Goal: Task Accomplishment & Management: Manage account settings

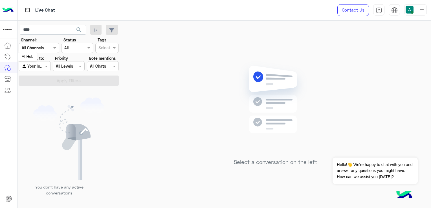
click at [5, 52] on link at bounding box center [7, 56] width 15 height 11
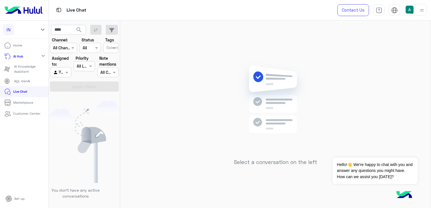
click at [16, 93] on p "Live Chat" at bounding box center [20, 91] width 14 height 5
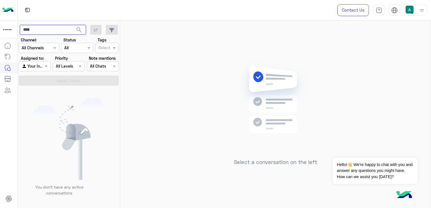
click at [47, 30] on input "****" at bounding box center [53, 30] width 66 height 10
click at [44, 64] on span at bounding box center [46, 66] width 7 height 6
click at [40, 80] on b "Unassigned" at bounding box center [37, 77] width 21 height 5
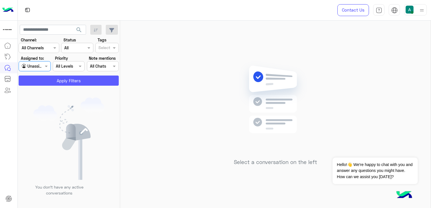
click at [76, 80] on button "Apply Filters" at bounding box center [69, 81] width 100 height 10
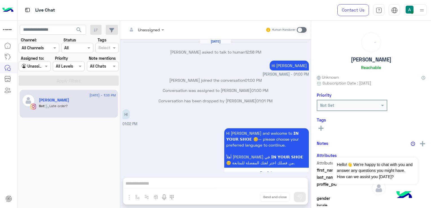
scroll to position [426, 0]
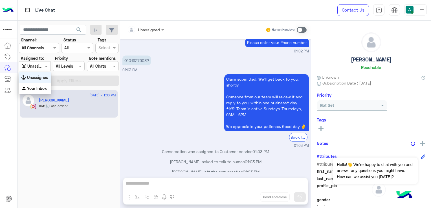
click at [44, 68] on span at bounding box center [46, 66] width 7 height 6
click at [42, 89] on b "Your Inbox" at bounding box center [37, 88] width 20 height 5
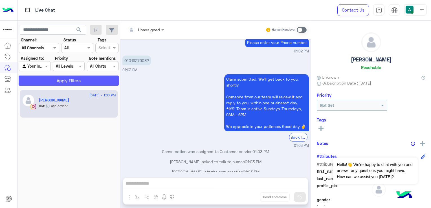
click at [69, 77] on button "Apply Filters" at bounding box center [69, 81] width 100 height 10
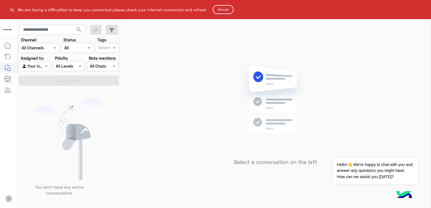
click at [221, 9] on button "Reload" at bounding box center [223, 9] width 21 height 9
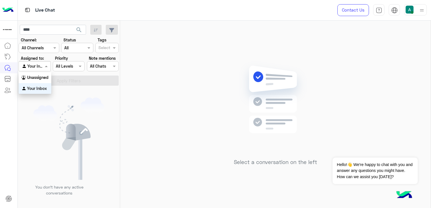
click at [45, 68] on span at bounding box center [46, 66] width 7 height 6
click at [46, 80] on div "Unassigned" at bounding box center [35, 77] width 33 height 11
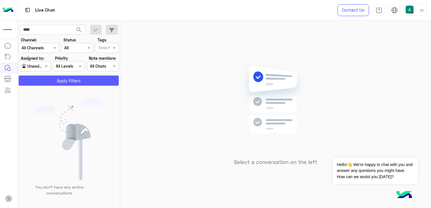
click at [55, 85] on button "Apply Filters" at bounding box center [69, 81] width 100 height 10
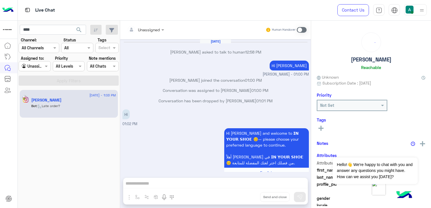
scroll to position [426, 0]
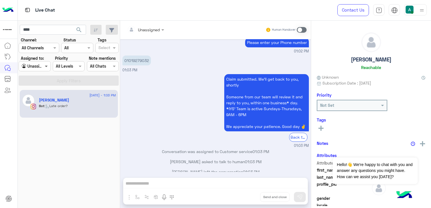
click at [44, 65] on span at bounding box center [46, 66] width 7 height 6
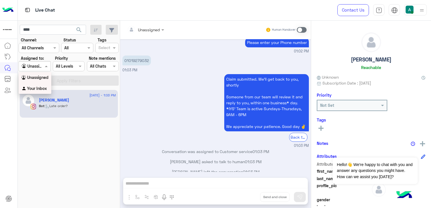
click at [46, 86] on b "Your Inbox" at bounding box center [37, 88] width 20 height 5
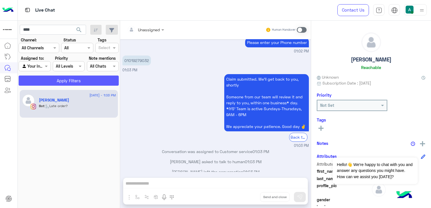
click at [56, 79] on button "Apply Filters" at bounding box center [69, 81] width 100 height 10
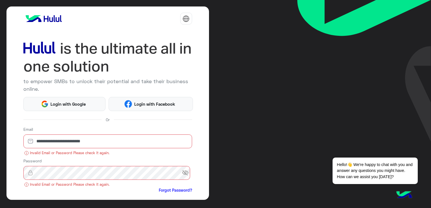
scroll to position [46, 0]
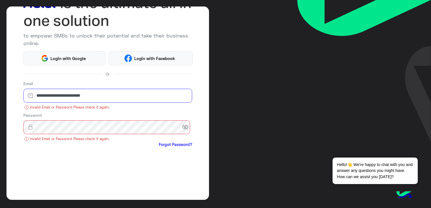
click at [85, 96] on input "**********" at bounding box center [107, 96] width 169 height 14
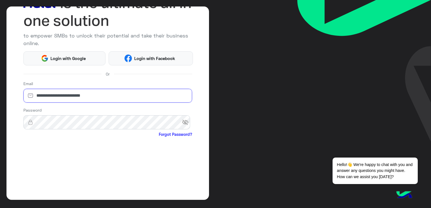
type input "**********"
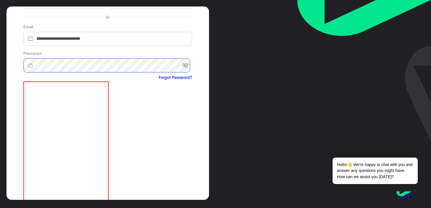
scroll to position [168, 0]
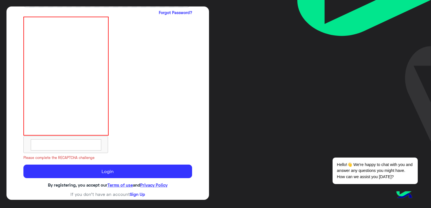
click at [86, 144] on textarea at bounding box center [66, 144] width 71 height 11
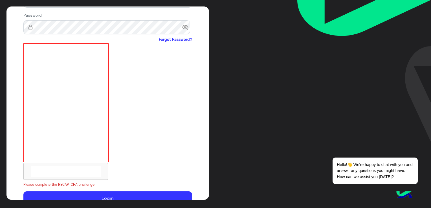
scroll to position [141, 0]
click at [142, 135] on div at bounding box center [107, 111] width 169 height 136
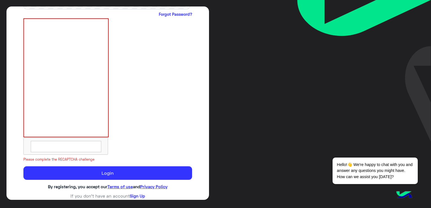
scroll to position [168, 0]
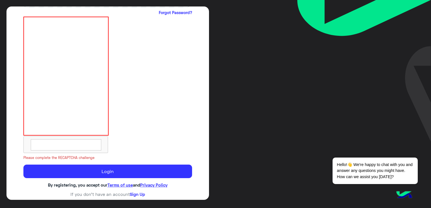
click at [76, 148] on textarea at bounding box center [66, 144] width 71 height 11
